Goal: Task Accomplishment & Management: Use online tool/utility

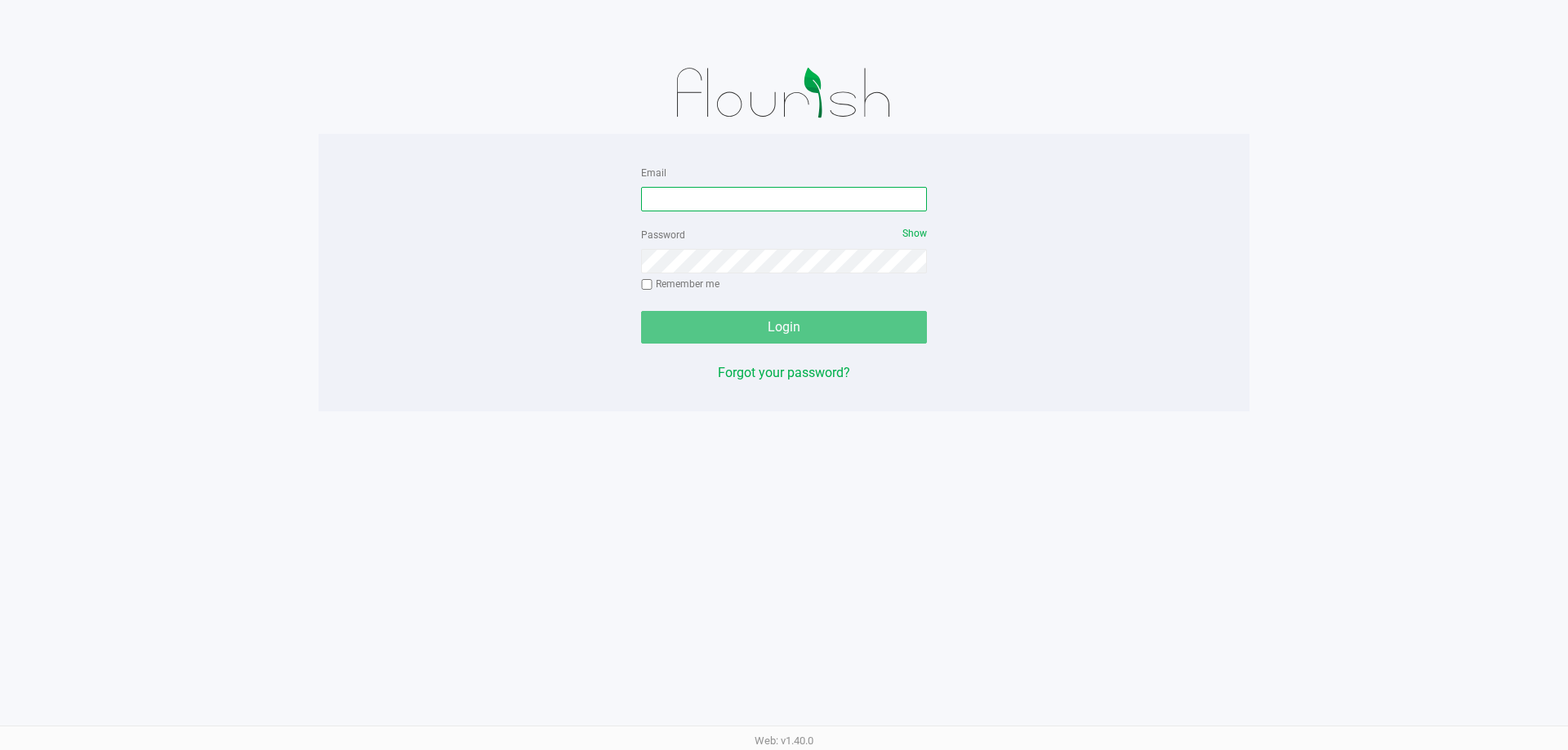
click at [800, 187] on input "Email" at bounding box center [784, 199] width 285 height 25
type input "[EMAIL_ADDRESS][DOMAIN_NAME]"
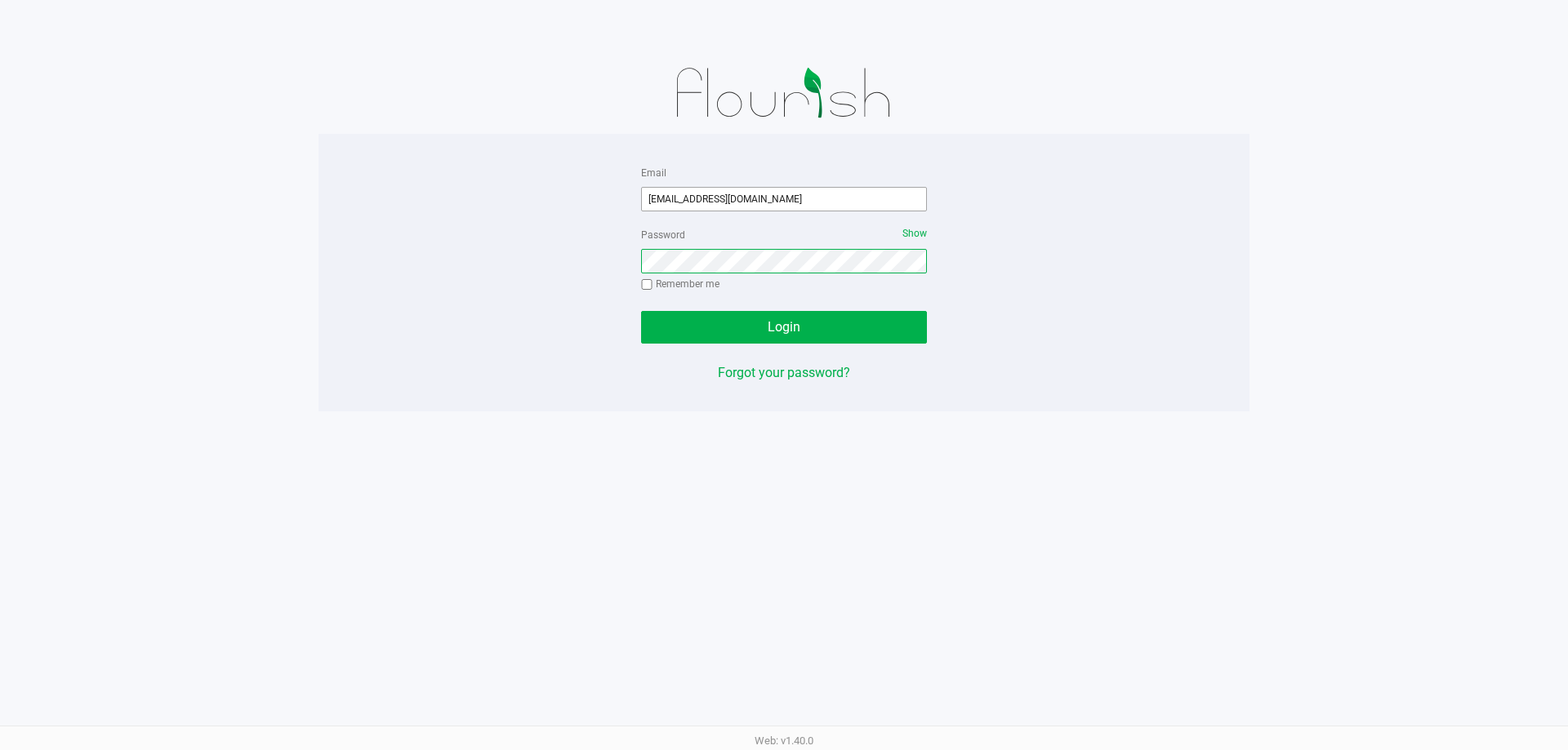
click at [641, 311] on button "Login" at bounding box center [784, 327] width 285 height 33
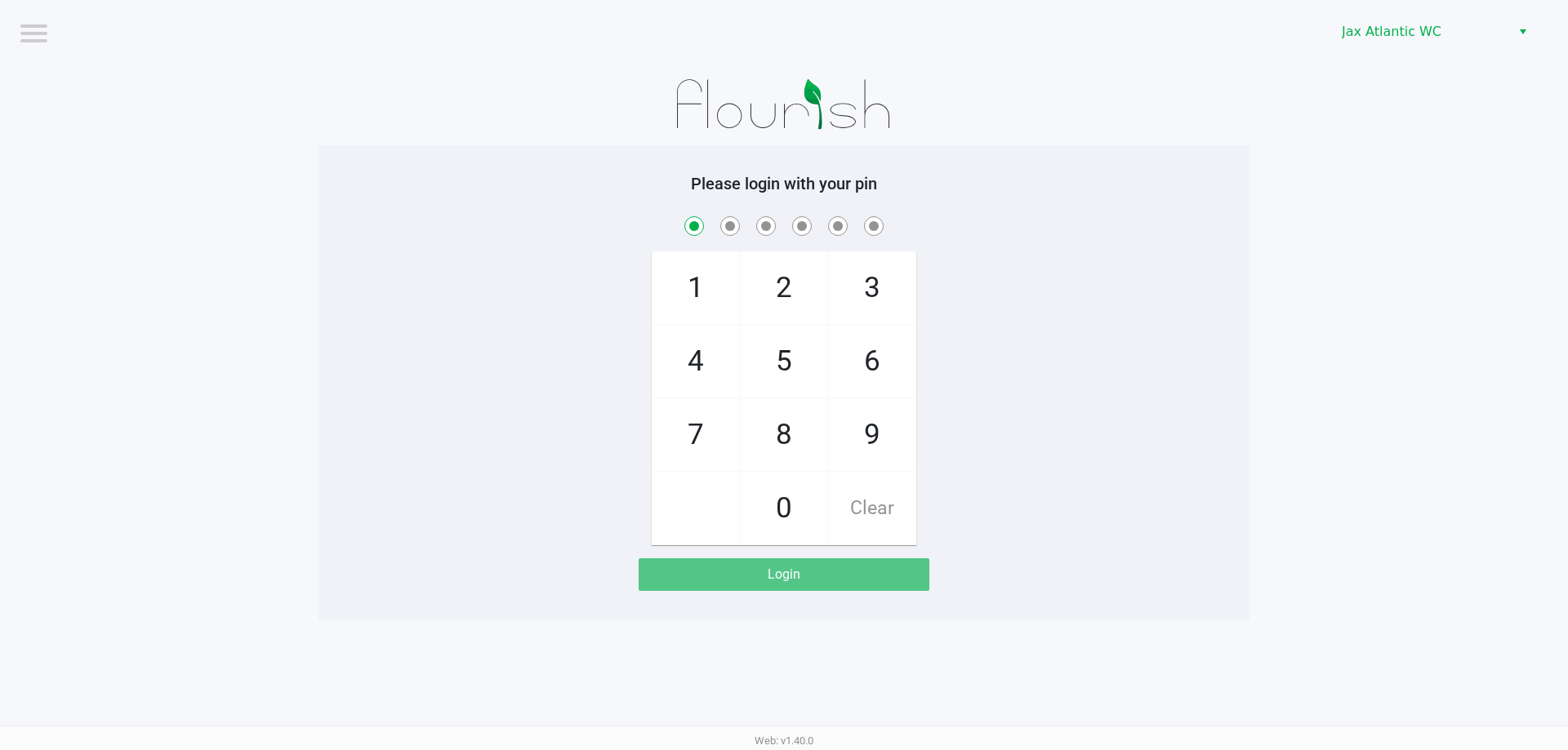
checkbox input "true"
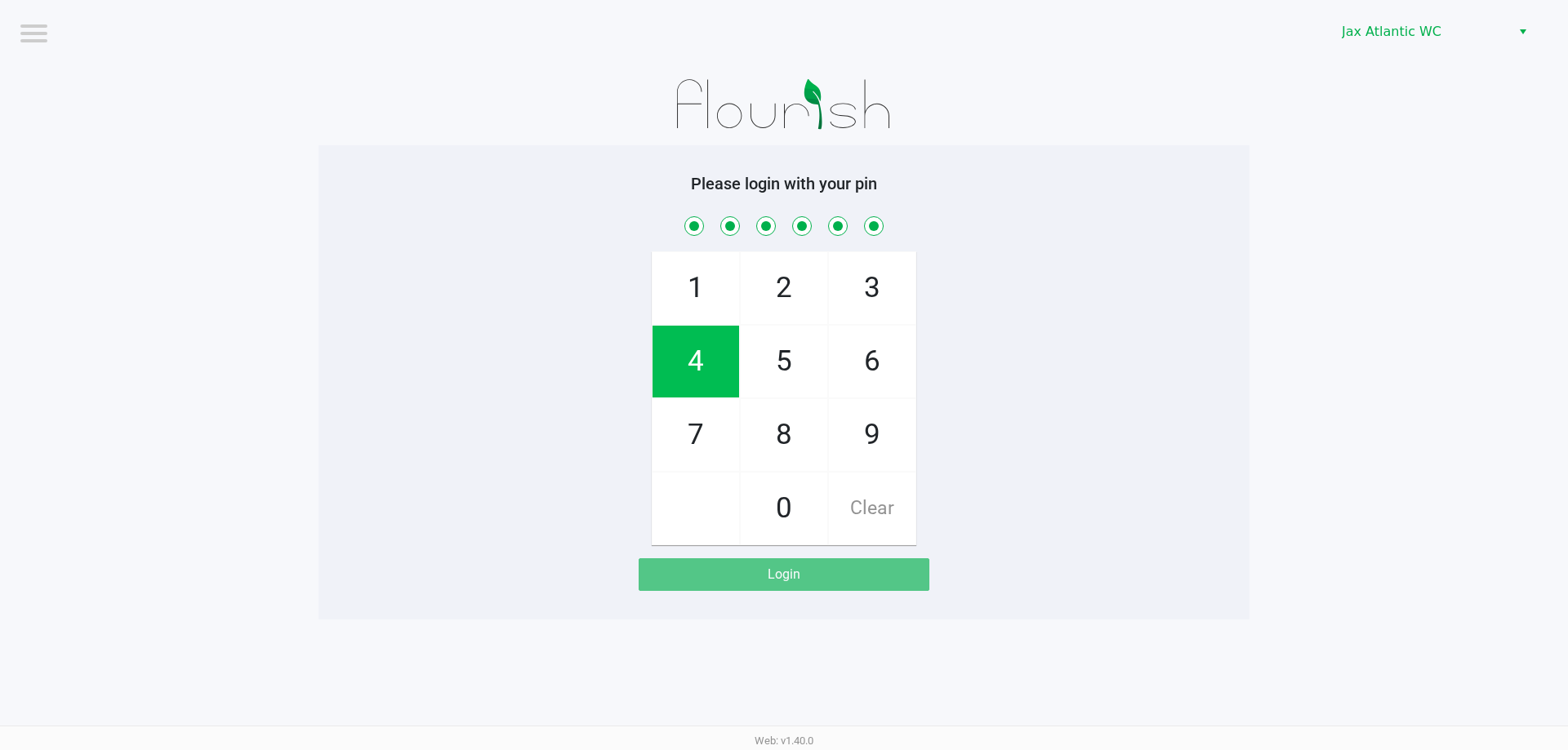
checkbox input "true"
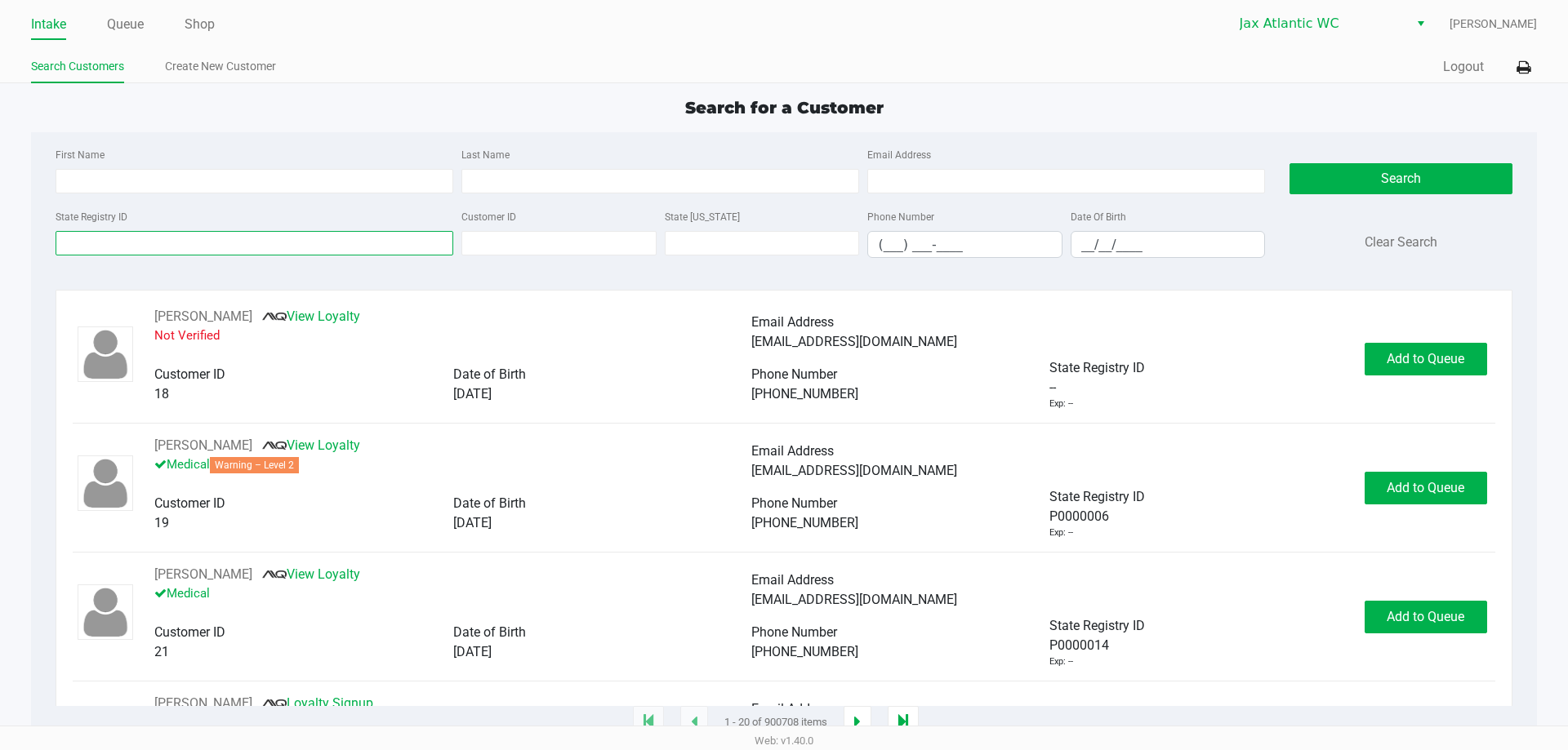
click at [331, 234] on input "State Registry ID" at bounding box center [254, 243] width 398 height 25
click at [1522, 70] on icon at bounding box center [1523, 68] width 14 height 11
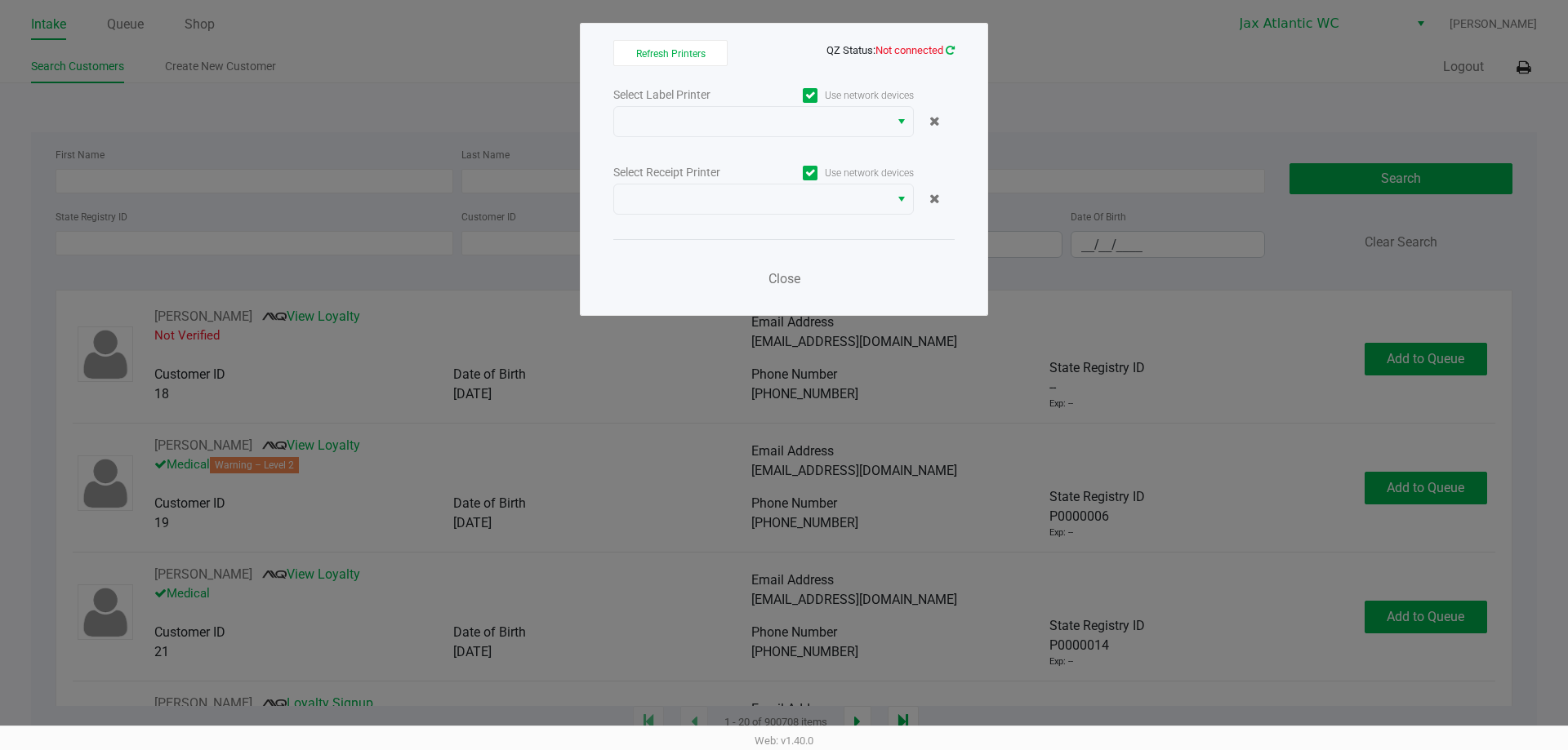
click at [946, 48] on icon at bounding box center [950, 50] width 9 height 11
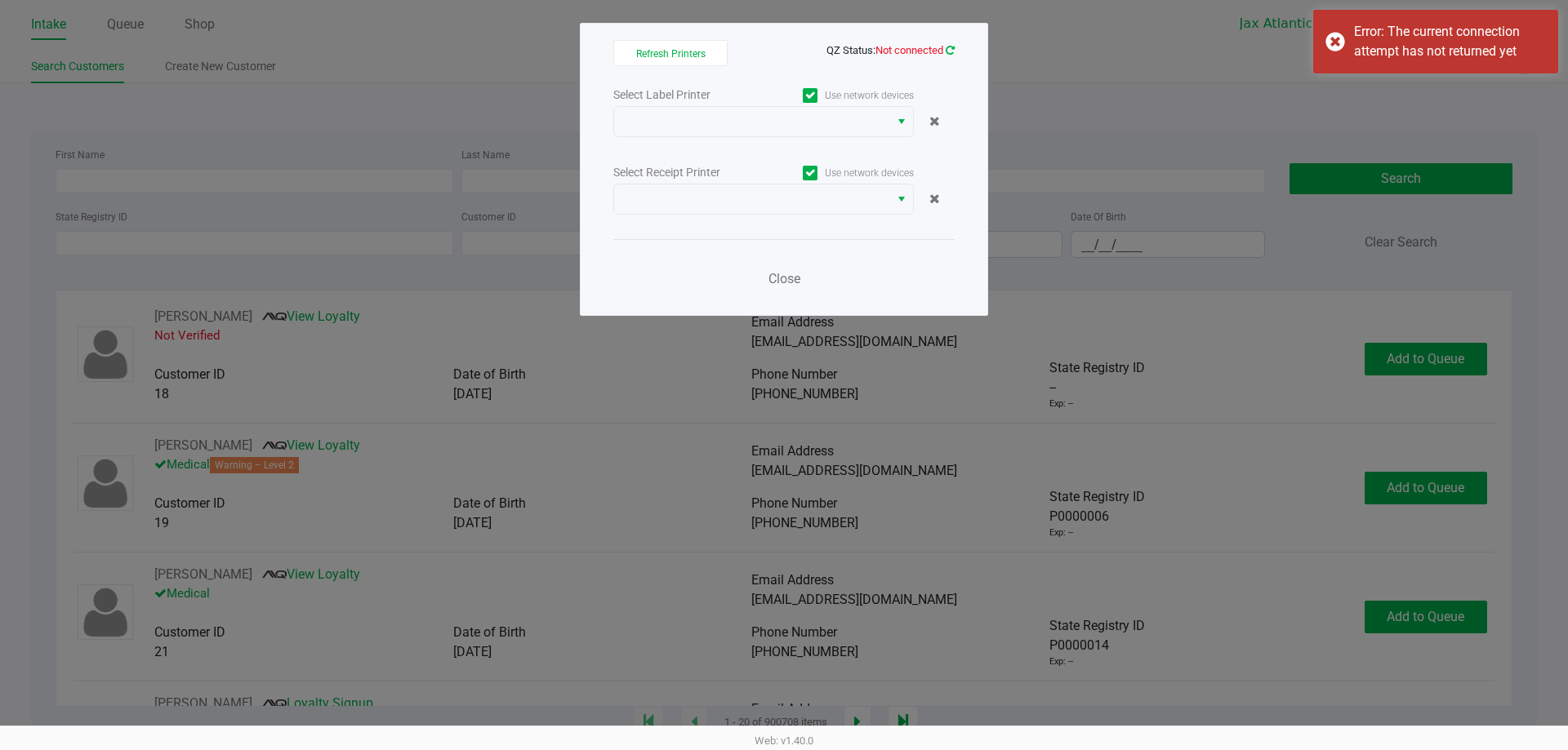
click at [952, 51] on icon at bounding box center [950, 50] width 9 height 11
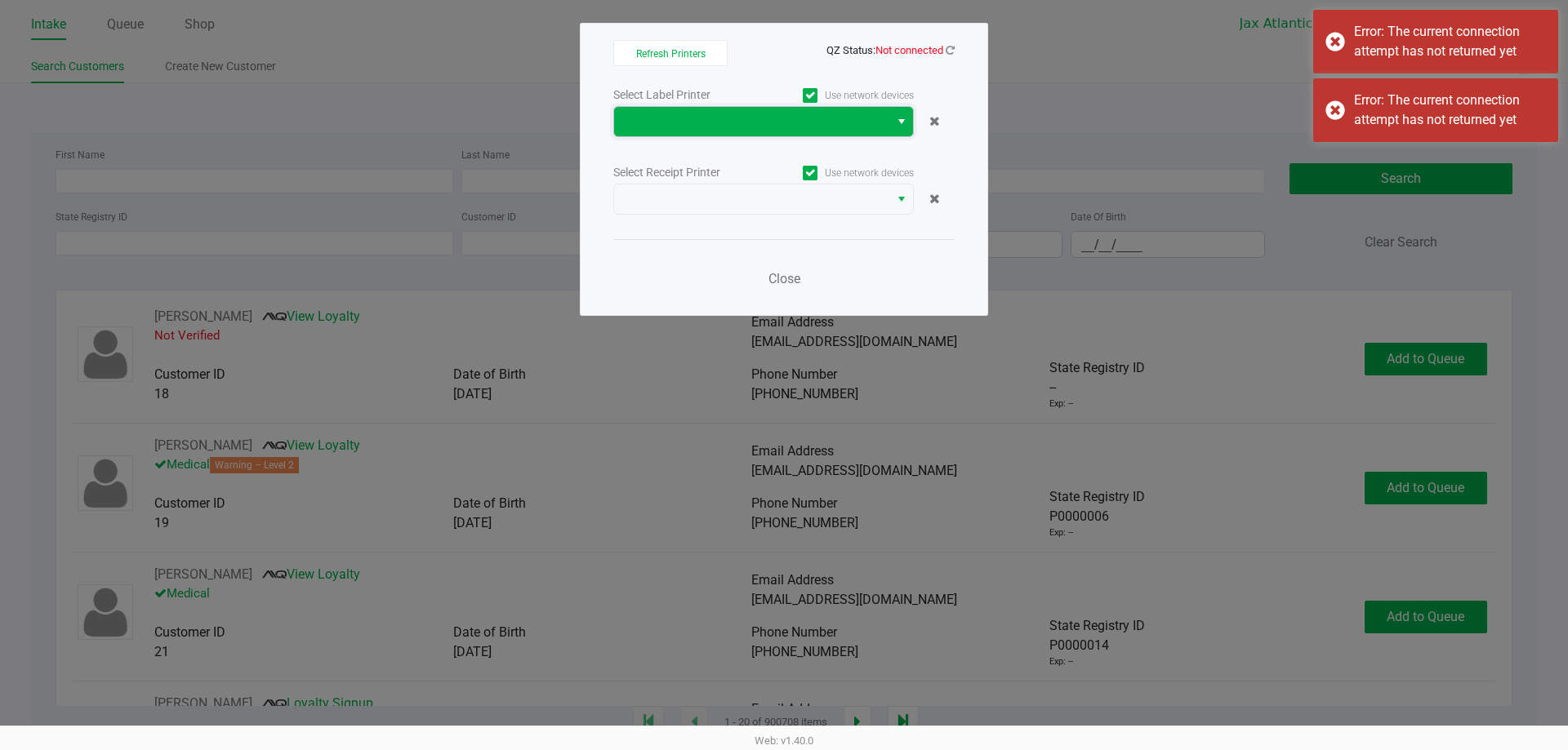
click at [867, 136] on kendo-dropdownlist at bounding box center [763, 121] width 300 height 31
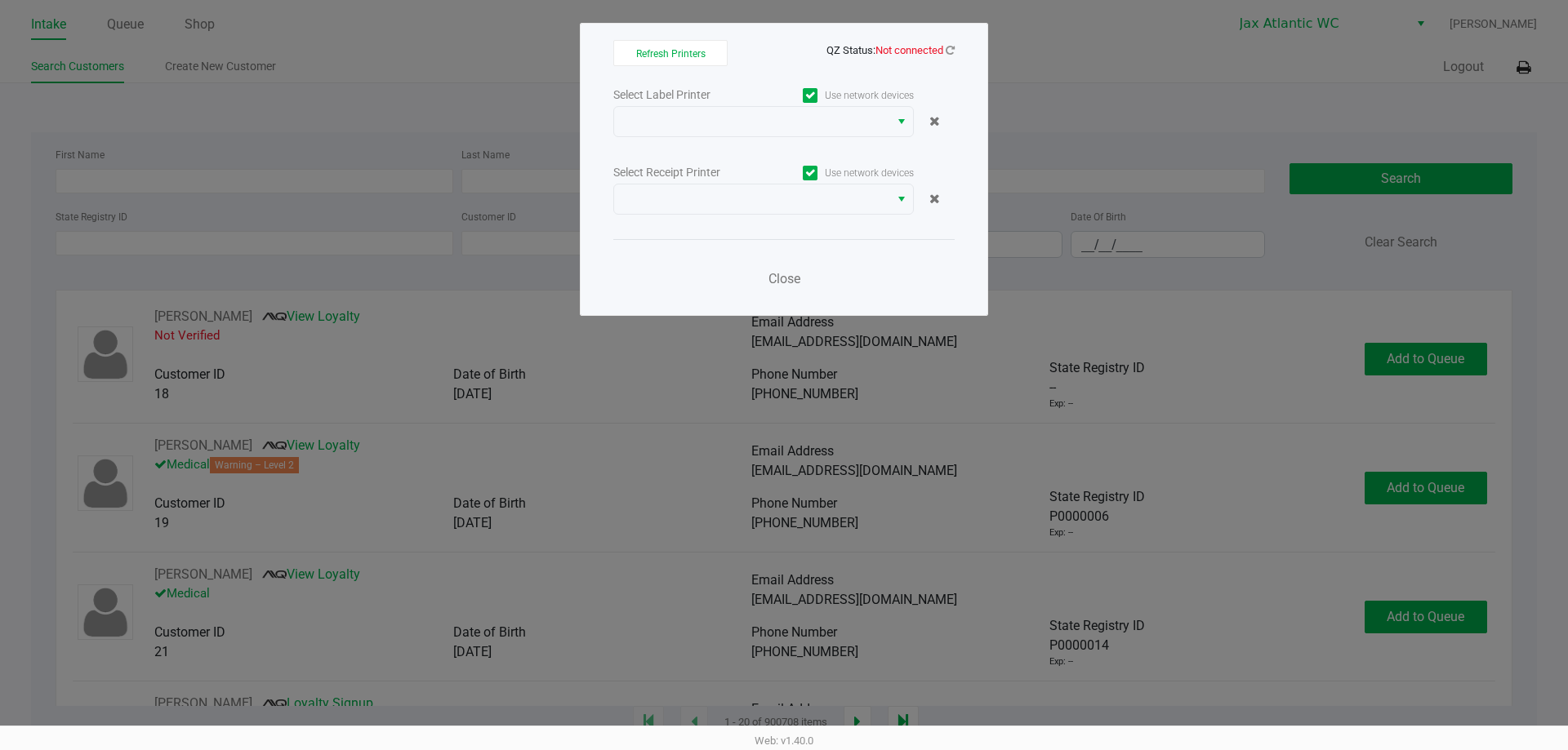
drag, startPoint x: 1478, startPoint y: 247, endPoint x: 1489, endPoint y: 243, distance: 11.7
click at [1479, 247] on ngb-modal-window "Refresh Printers QZ Status: Not connected Select Label Printer Use network devi…" at bounding box center [784, 375] width 1568 height 750
drag, startPoint x: 941, startPoint y: 52, endPoint x: 955, endPoint y: 55, distance: 14.3
click at [946, 53] on span "QZ Status: Not connected" at bounding box center [891, 50] width 128 height 12
click at [955, 55] on div "Refresh Printers QZ Status: Not connected Select Label Printer Use network devi…" at bounding box center [784, 169] width 408 height 293
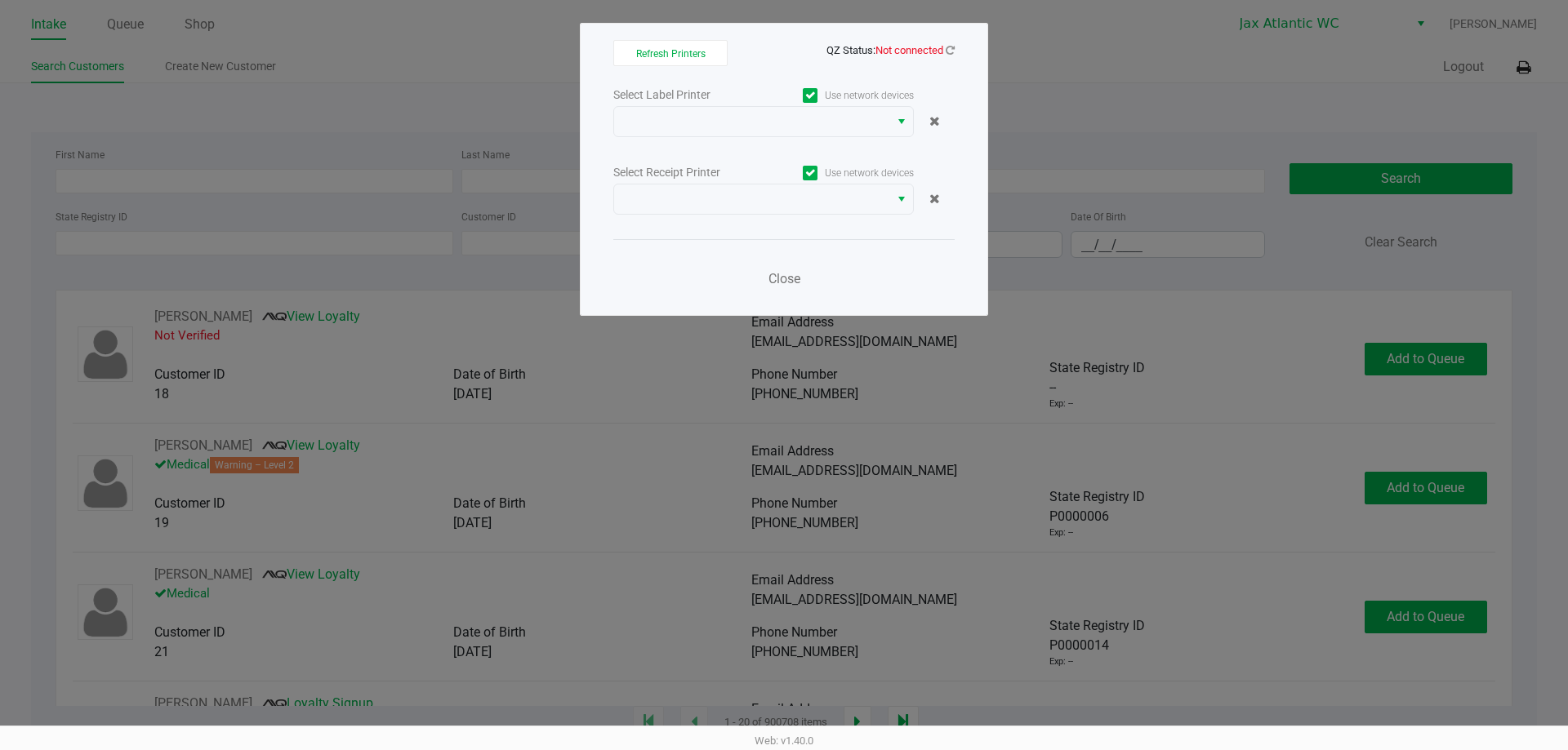
click at [955, 54] on div "Refresh Printers QZ Status: Not connected Select Label Printer Use network devi…" at bounding box center [784, 169] width 408 height 293
click at [952, 52] on icon at bounding box center [950, 50] width 9 height 11
click at [807, 148] on div "Select Label Printer Use network devices Select Receipt Printer Use network dev…" at bounding box center [784, 192] width 341 height 215
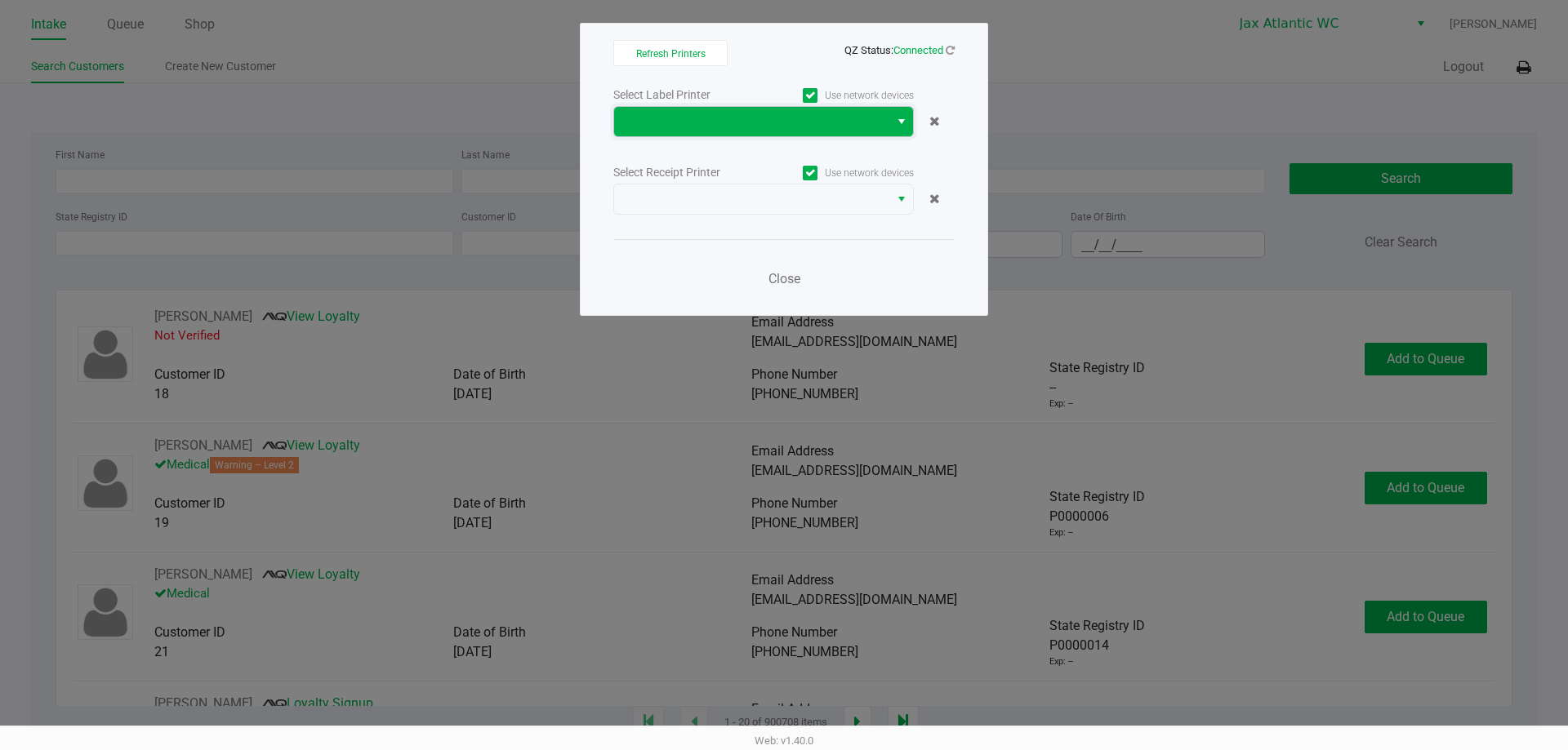
click at [796, 120] on span at bounding box center [752, 121] width 256 height 20
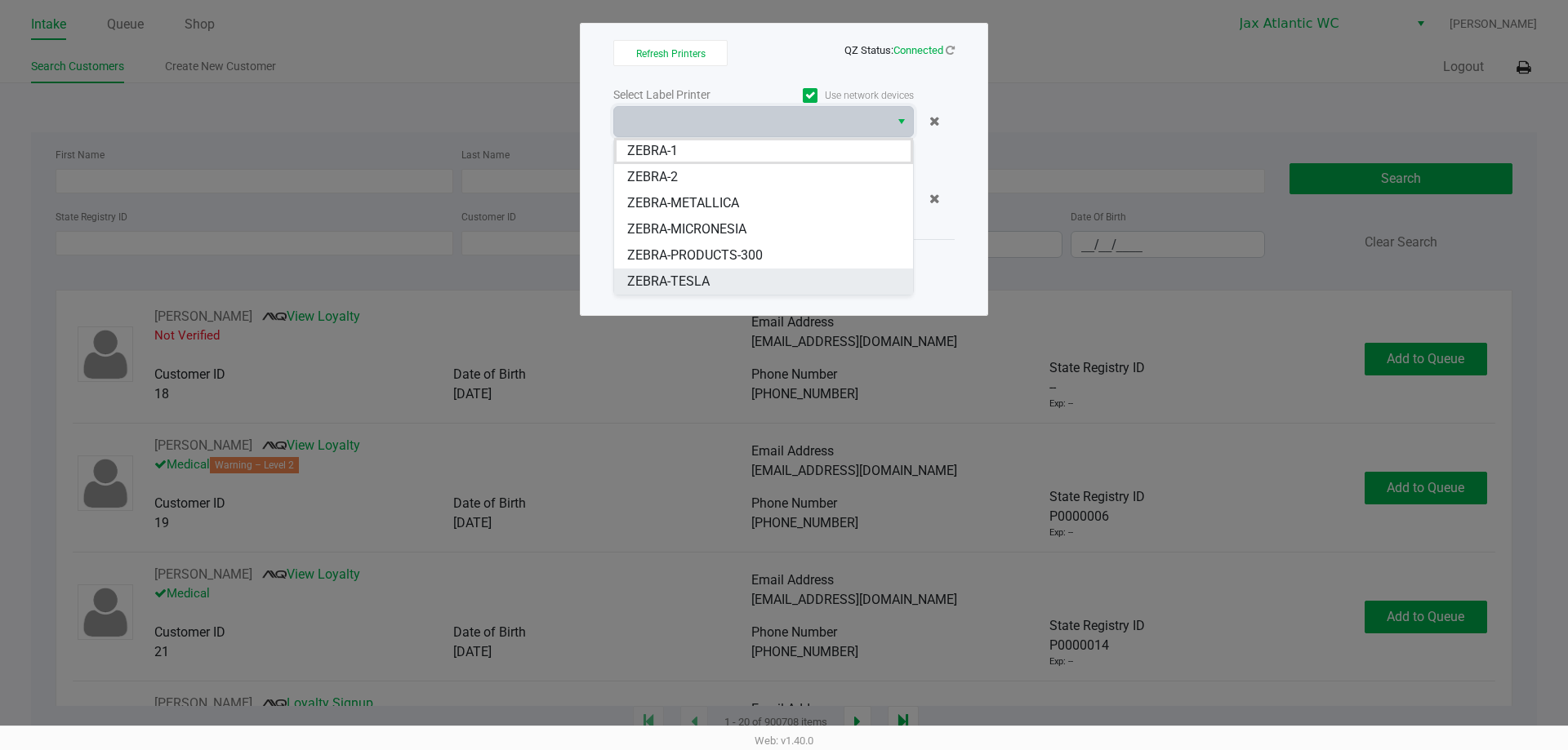
click at [716, 272] on li "ZEBRA-TESLA" at bounding box center [763, 282] width 299 height 26
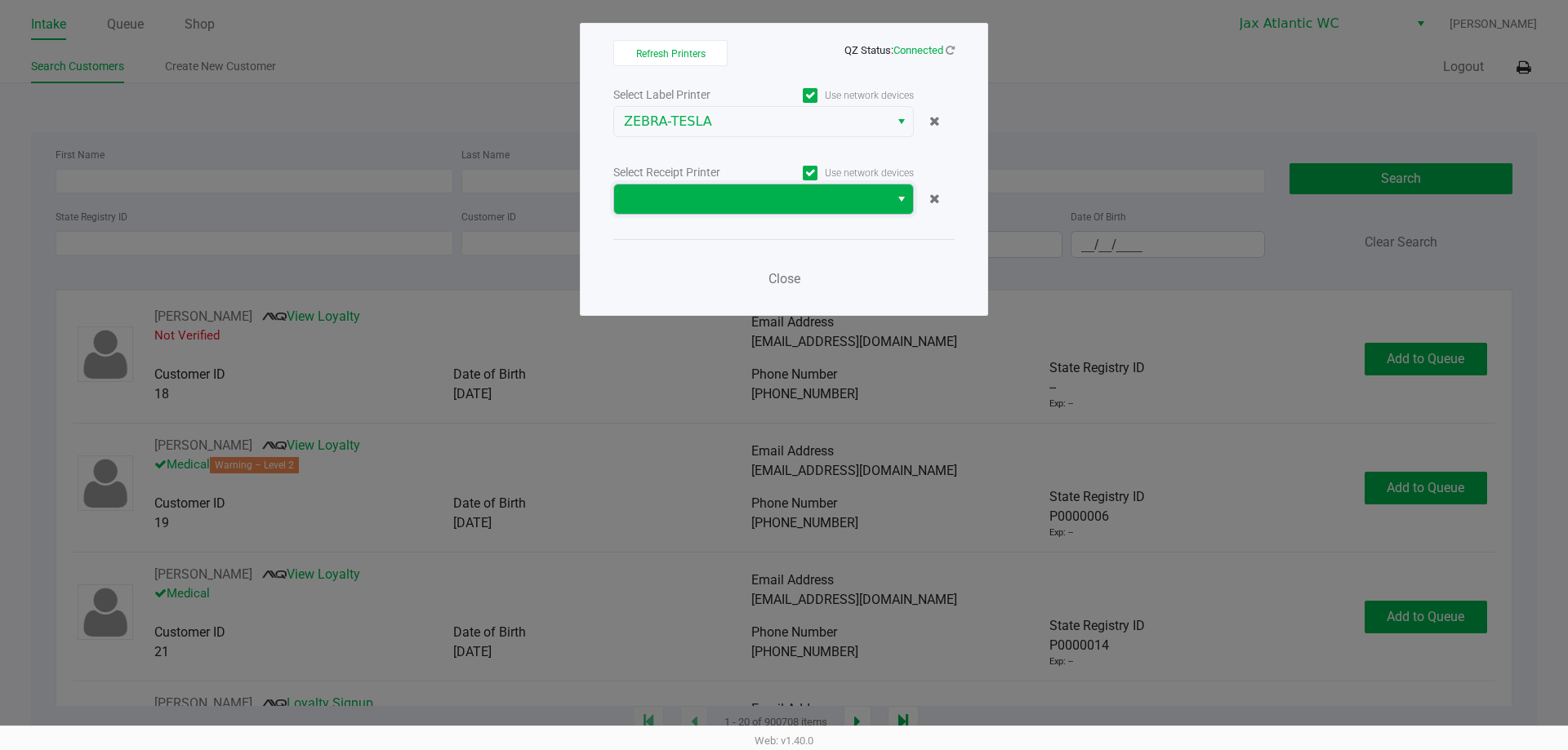
click at [727, 189] on span at bounding box center [752, 199] width 256 height 20
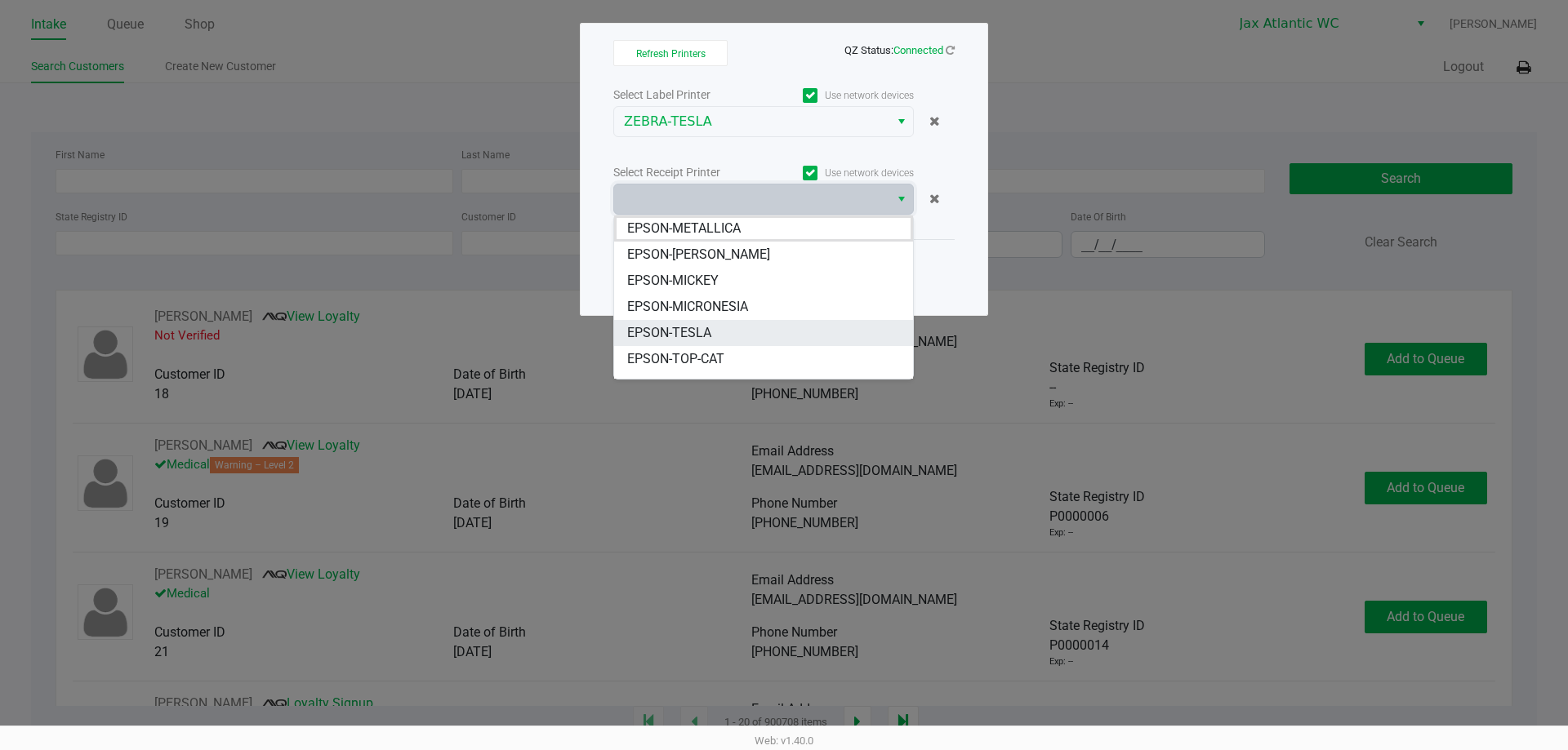
click at [715, 338] on li "EPSON-TESLA" at bounding box center [763, 333] width 299 height 26
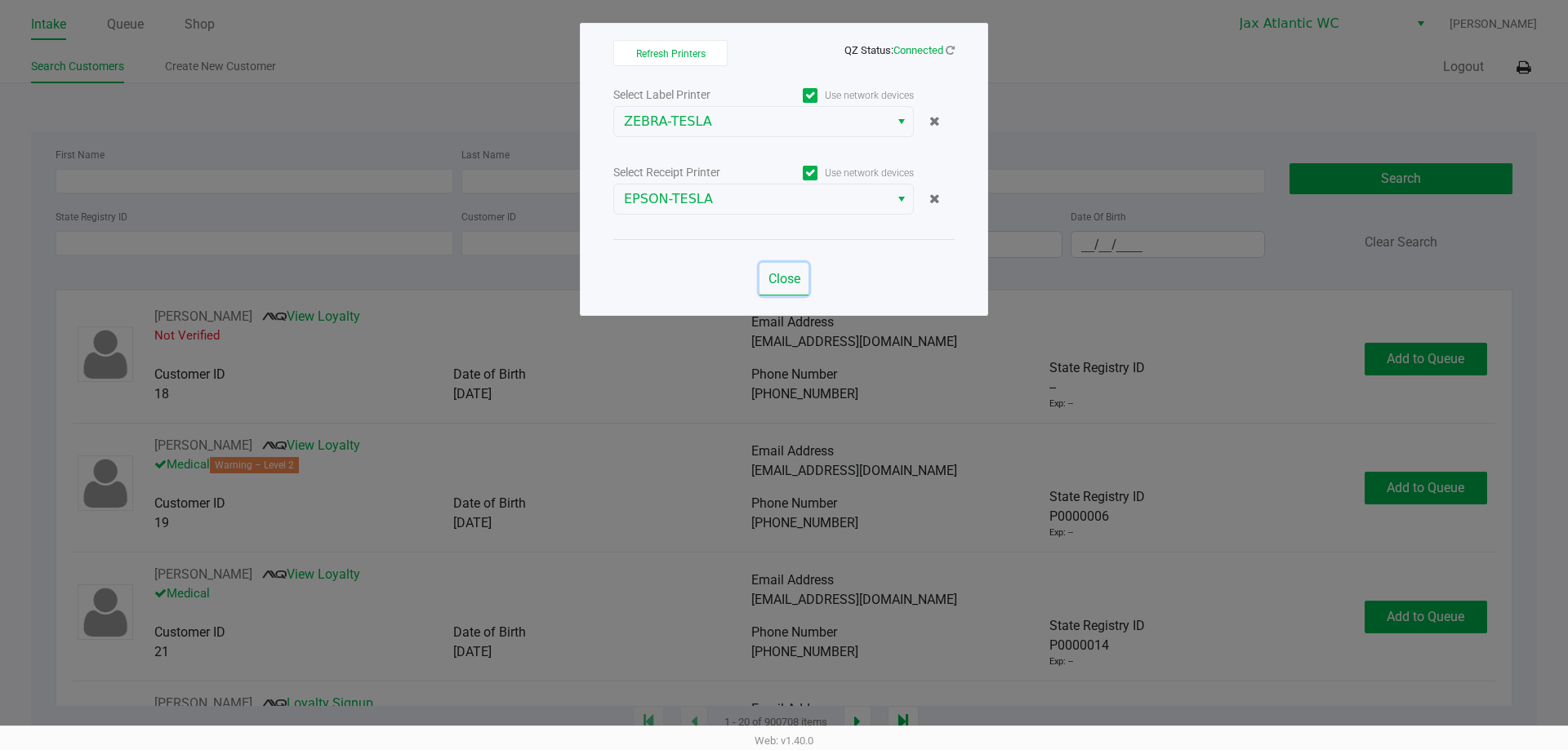
click at [783, 280] on span "Close" at bounding box center [784, 279] width 32 height 16
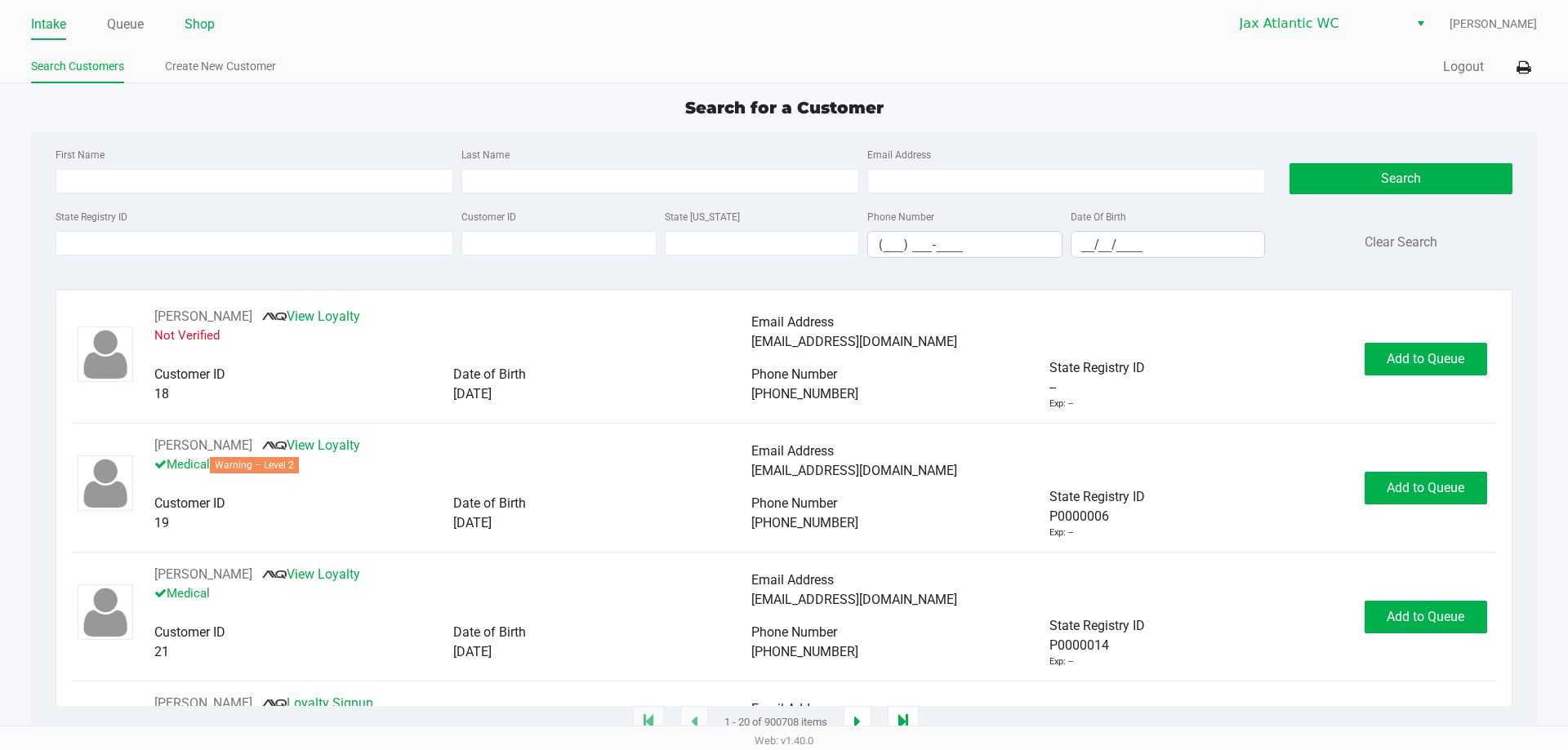
click at [190, 22] on link "Shop" at bounding box center [199, 25] width 30 height 23
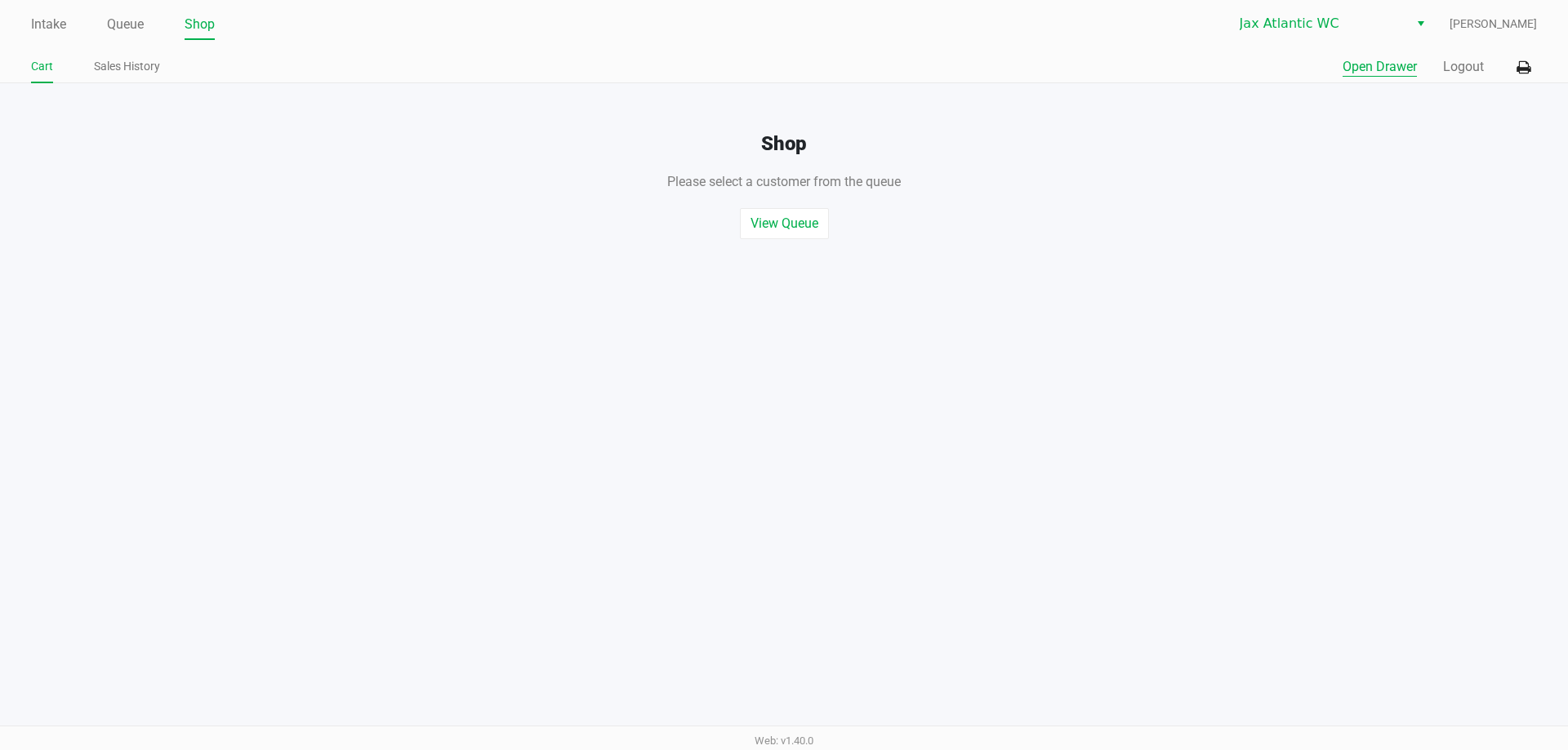
click at [1342, 62] on button "Open Drawer" at bounding box center [1379, 67] width 75 height 20
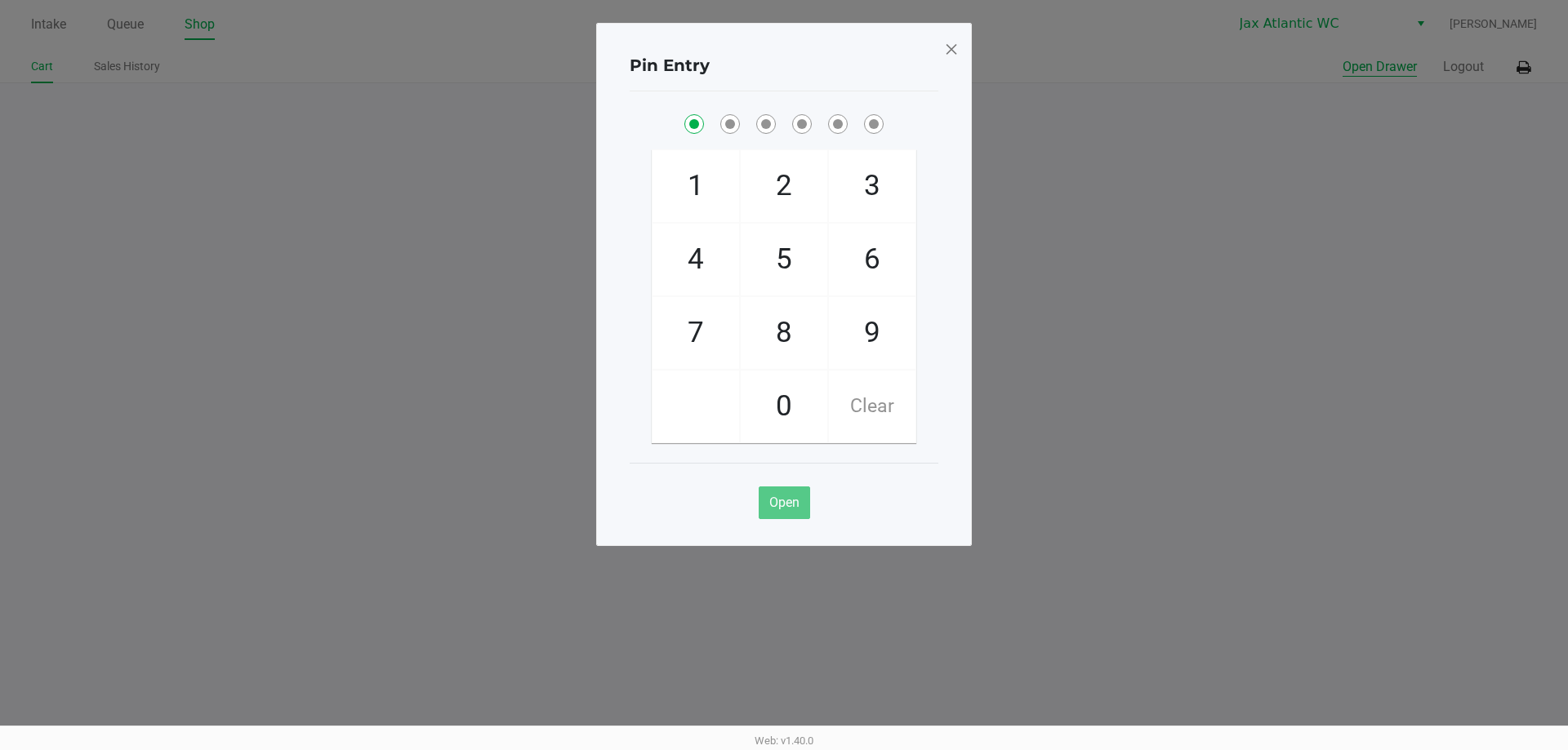
checkbox input "true"
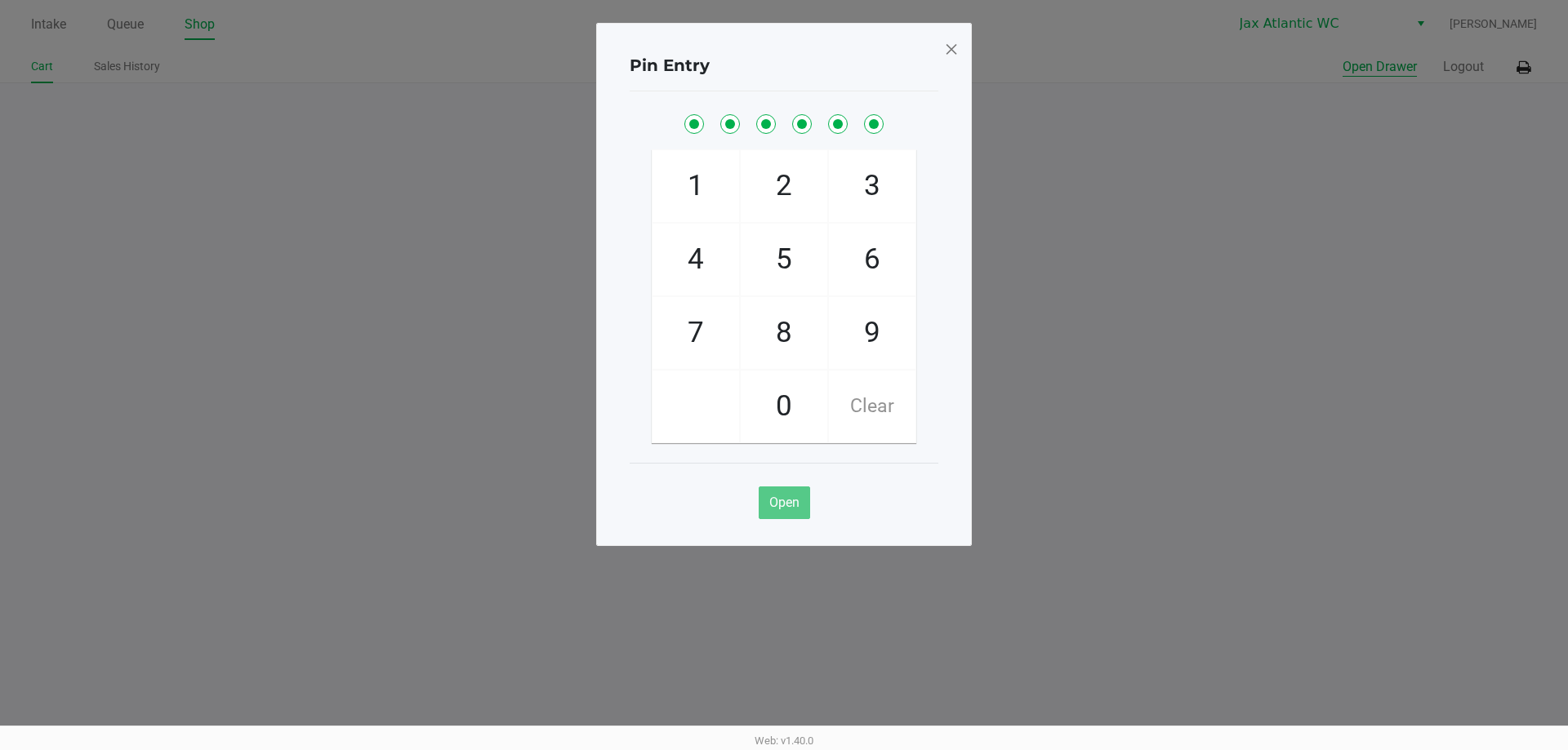
checkbox input "true"
